Goal: Find specific page/section: Find specific page/section

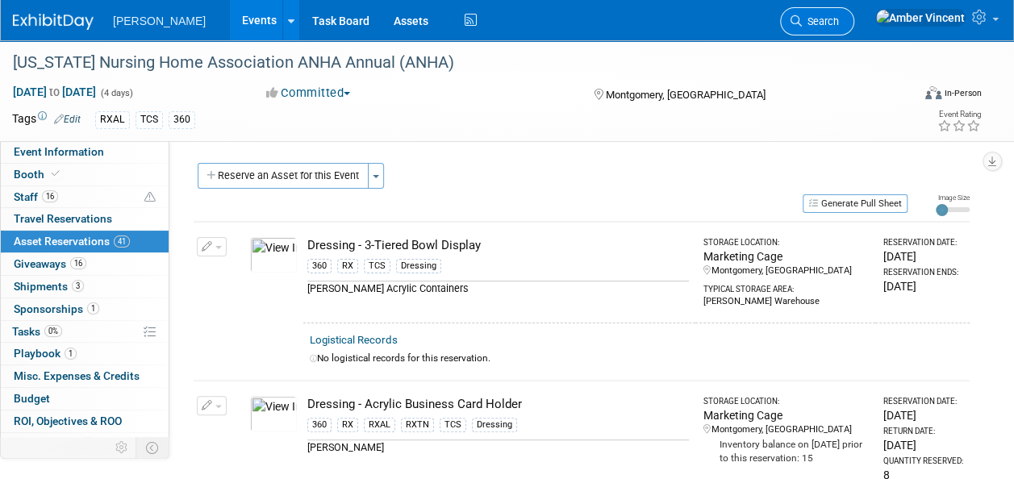
click at [854, 27] on link "Search" at bounding box center [817, 21] width 74 height 28
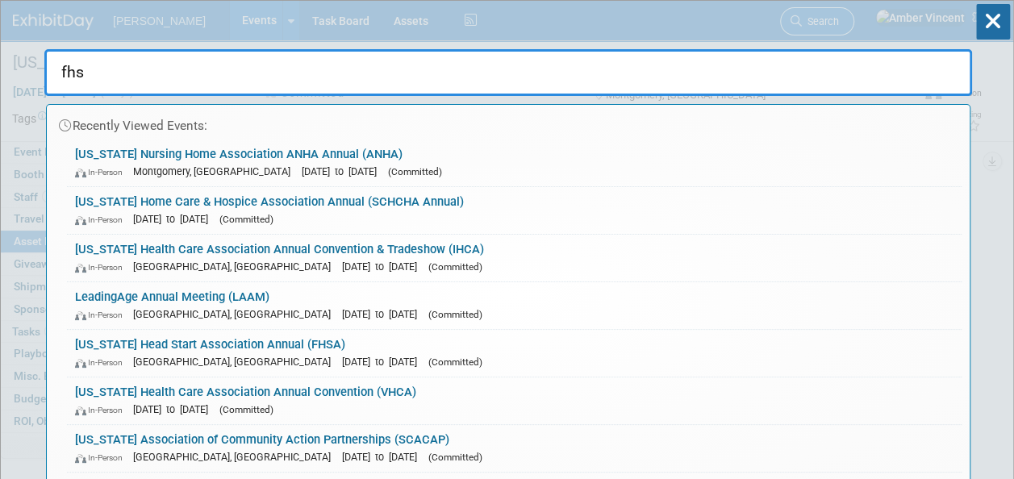
type input "fhsa"
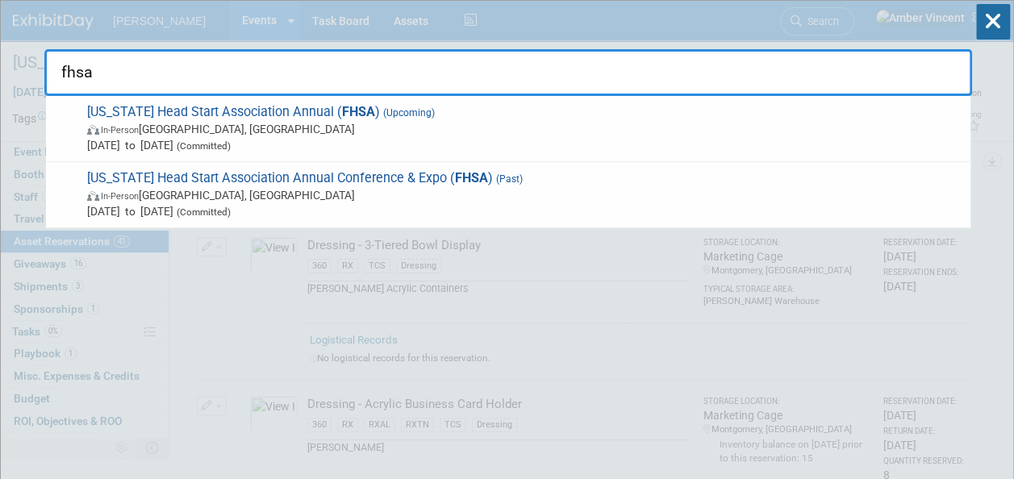
drag, startPoint x: 435, startPoint y: 132, endPoint x: 429, endPoint y: 195, distance: 63.2
click at [435, 132] on span "In-Person [GEOGRAPHIC_DATA], [GEOGRAPHIC_DATA]" at bounding box center [524, 129] width 875 height 16
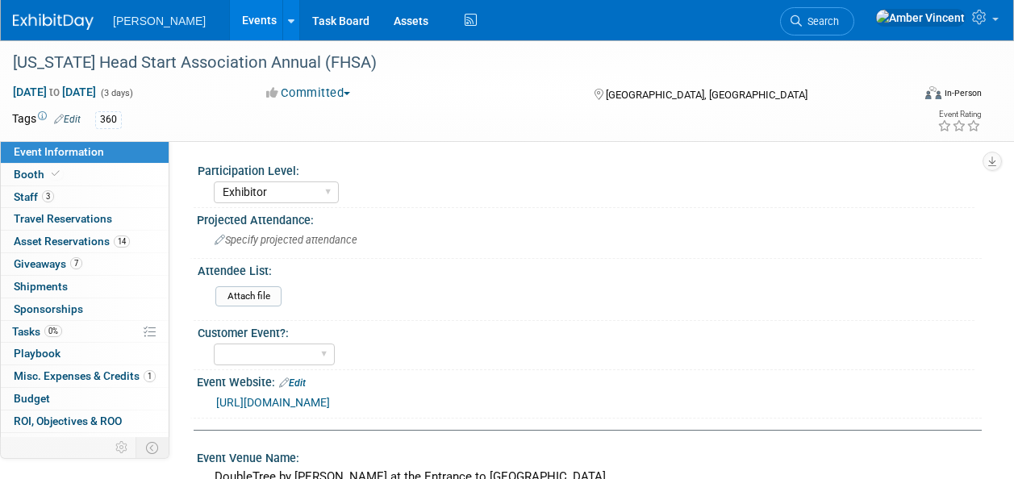
select select "Exhibitor"
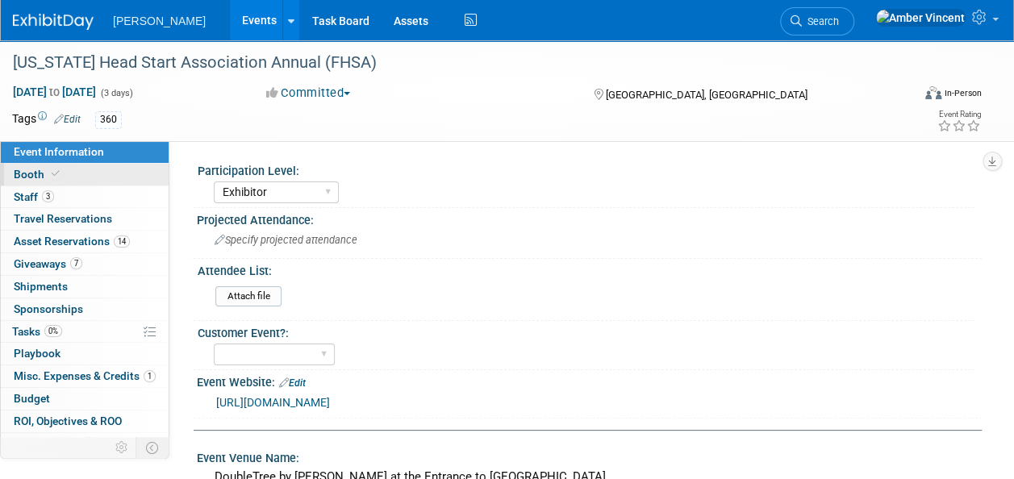
click at [98, 179] on link "Booth" at bounding box center [85, 175] width 168 height 22
